Goal: Transaction & Acquisition: Purchase product/service

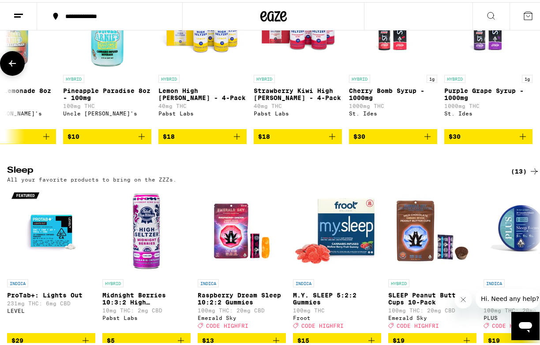
scroll to position [3284, 0]
